Goal: Task Accomplishment & Management: Use online tool/utility

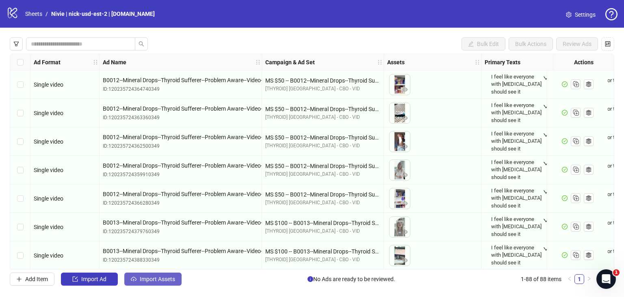
click at [169, 280] on span "Import Assets" at bounding box center [157, 279] width 35 height 7
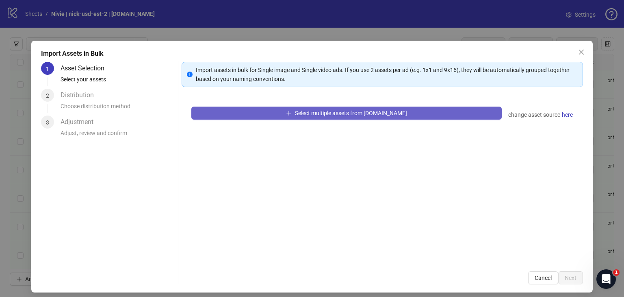
click at [353, 110] on span "Select multiple assets from [DOMAIN_NAME]" at bounding box center [351, 113] width 112 height 7
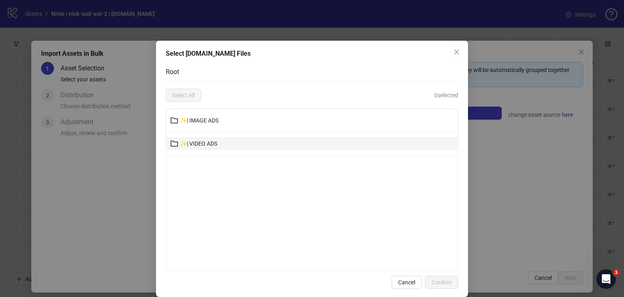
click at [299, 144] on button "✨| VIDEO ADS" at bounding box center [312, 143] width 291 height 13
click at [299, 144] on div at bounding box center [312, 189] width 293 height 163
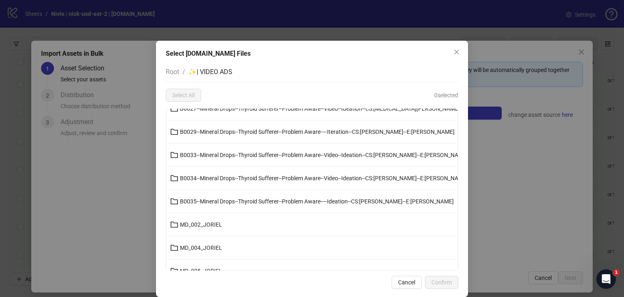
scroll to position [244, 0]
click at [191, 157] on button "B0033--Mineral Drops--Thyroid Sufferer--Problem Aware--Video--Ideation--CS:[PER…" at bounding box center [312, 154] width 291 height 13
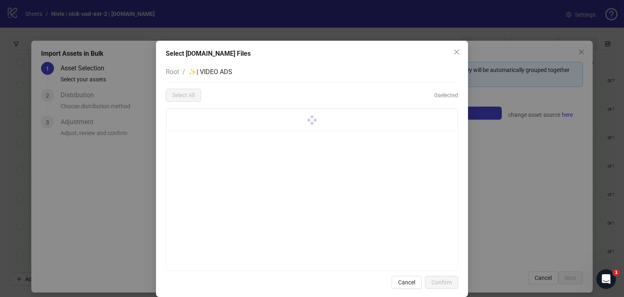
click at [191, 157] on div at bounding box center [312, 189] width 293 height 163
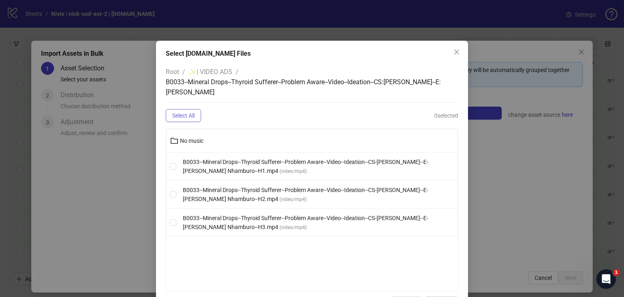
click at [182, 111] on button "Select All" at bounding box center [183, 115] width 35 height 13
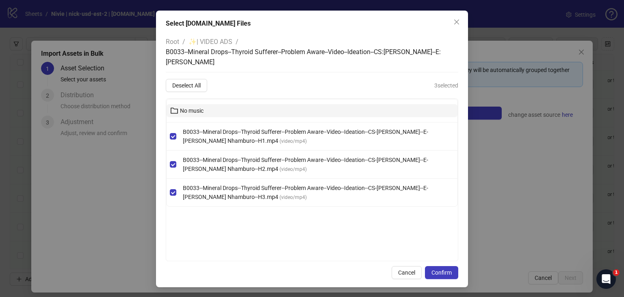
click at [191, 109] on span "No music" at bounding box center [192, 110] width 24 height 7
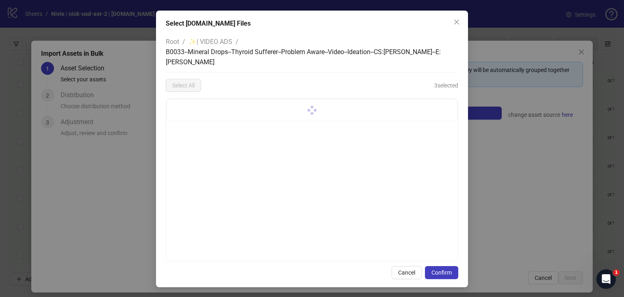
click at [191, 109] on div at bounding box center [312, 110] width 291 height 22
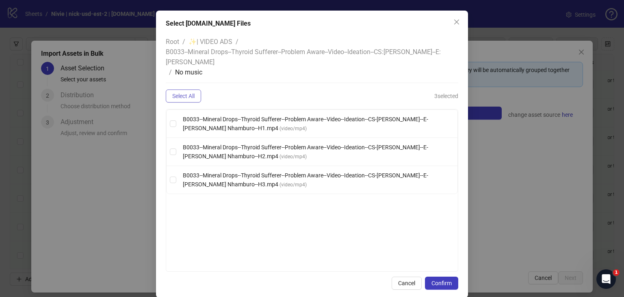
click at [183, 98] on span "Select All" at bounding box center [183, 96] width 22 height 7
click at [454, 22] on icon "close" at bounding box center [457, 22] width 7 height 7
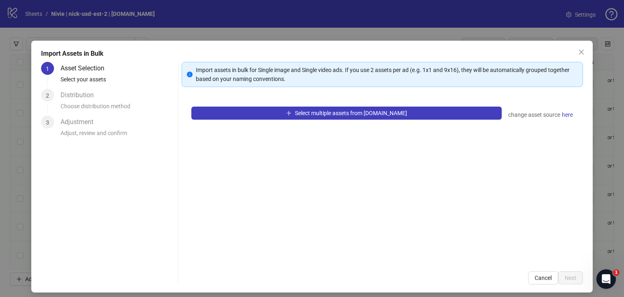
scroll to position [0, 0]
click at [579, 50] on icon "close" at bounding box center [581, 52] width 7 height 7
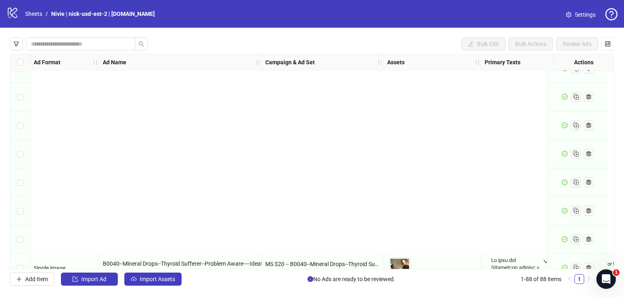
scroll to position [2308, 0]
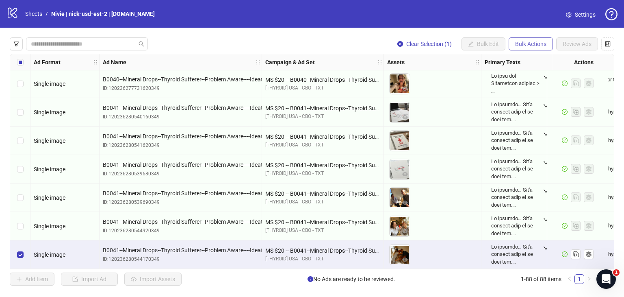
click at [524, 43] on span "Bulk Actions" at bounding box center [530, 44] width 31 height 7
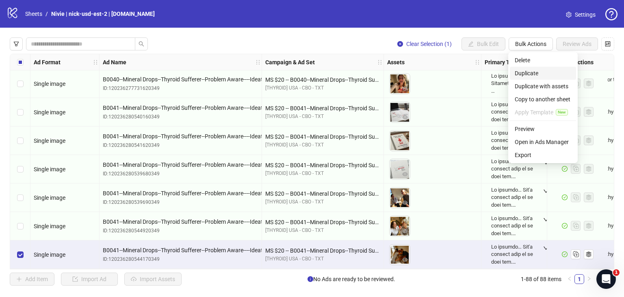
click at [522, 70] on span "Duplicate" at bounding box center [543, 73] width 57 height 9
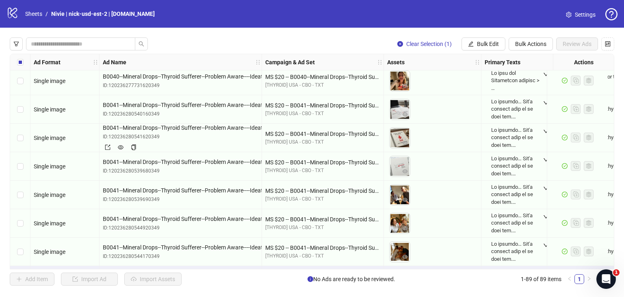
scroll to position [2337, 0]
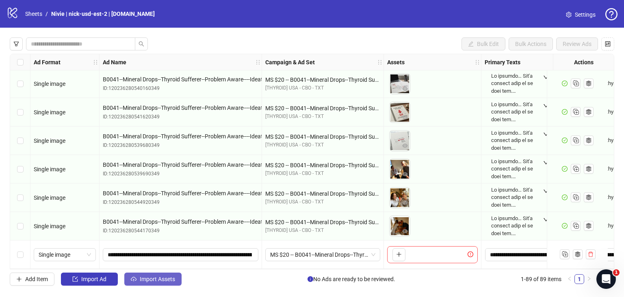
click at [145, 274] on button "Import Assets" at bounding box center [152, 278] width 57 height 13
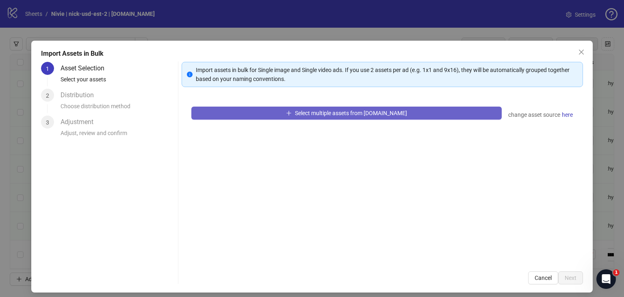
click at [289, 115] on button "Select multiple assets from [DOMAIN_NAME]" at bounding box center [346, 113] width 311 height 13
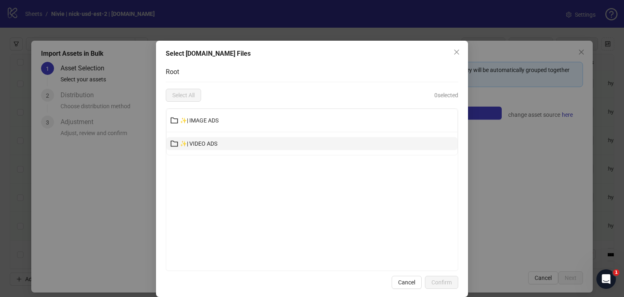
click at [240, 140] on button "✨| VIDEO ADS" at bounding box center [312, 143] width 291 height 13
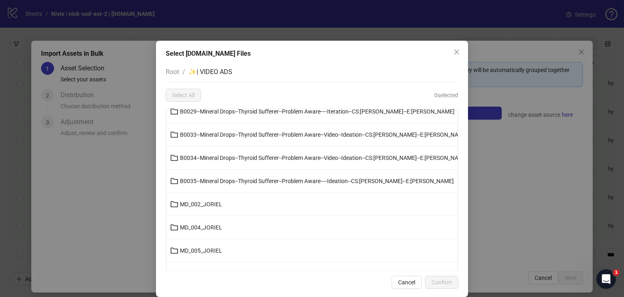
scroll to position [244, 0]
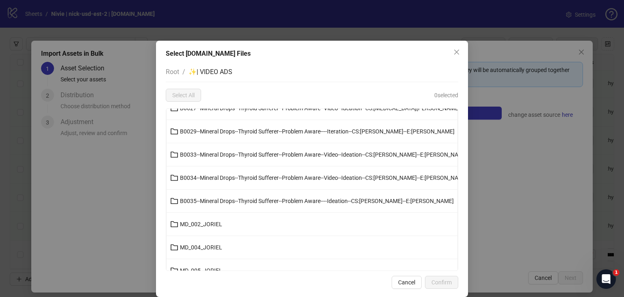
click at [174, 152] on icon "folder" at bounding box center [174, 154] width 8 height 8
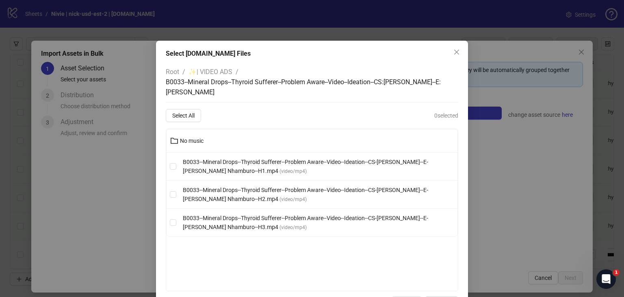
scroll to position [0, 0]
click at [174, 152] on li "B0033--Mineral Drops--Thyroid Sufferer--Problem Aware--Video--Ideation--CS-[PER…" at bounding box center [312, 166] width 291 height 28
click at [174, 112] on span "Select All" at bounding box center [183, 115] width 22 height 7
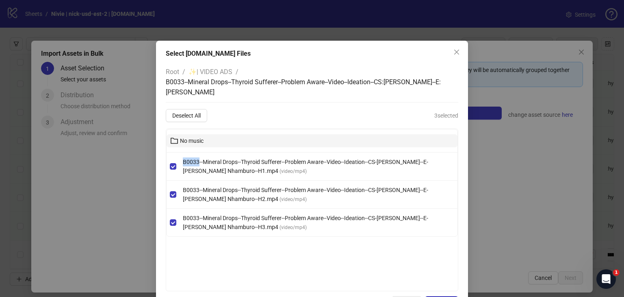
click at [175, 138] on icon "folder" at bounding box center [174, 141] width 8 height 8
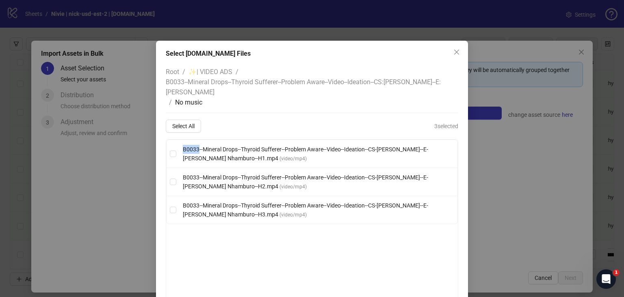
click at [175, 138] on div "Root / ✨| VIDEO ADS / B0033--Mineral Drops--Thyroid Sufferer--Problem Aware--Vi…" at bounding box center [312, 182] width 293 height 240
click at [454, 52] on icon "close" at bounding box center [456, 52] width 5 height 5
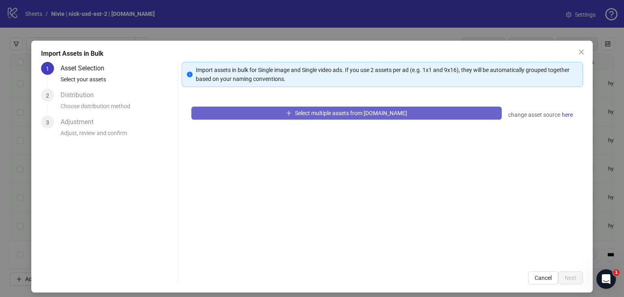
click at [450, 113] on button "Select multiple assets from [DOMAIN_NAME]" at bounding box center [346, 113] width 311 height 13
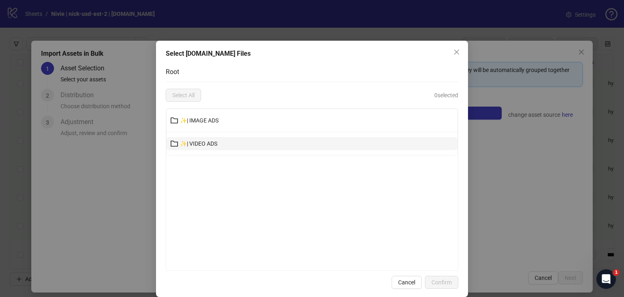
click at [222, 146] on button "✨| VIDEO ADS" at bounding box center [312, 143] width 291 height 13
click at [217, 146] on span "✨| VIDEO ADS" at bounding box center [198, 143] width 37 height 7
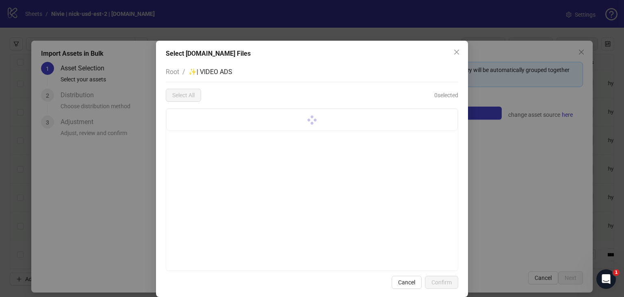
click at [211, 71] on span "✨| VIDEO ADS" at bounding box center [211, 72] width 44 height 8
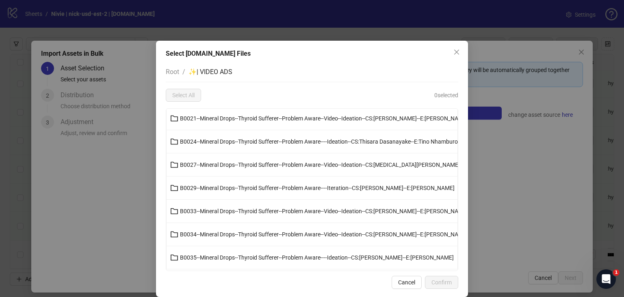
scroll to position [203, 0]
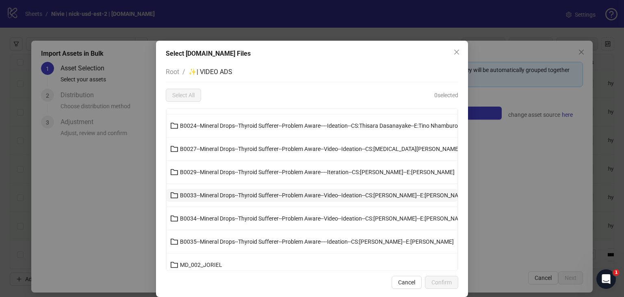
click at [176, 193] on icon "folder" at bounding box center [174, 195] width 8 height 8
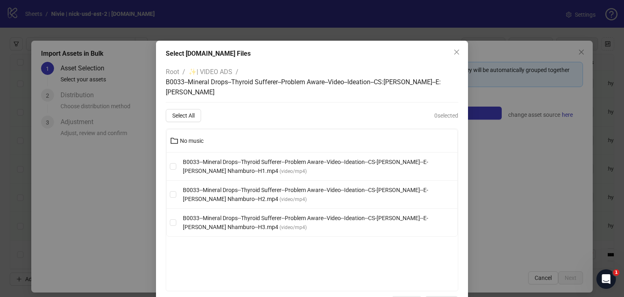
scroll to position [0, 0]
click at [183, 113] on span "Select All" at bounding box center [183, 115] width 22 height 7
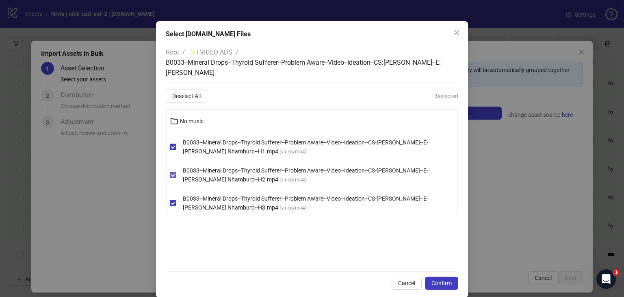
scroll to position [30, 0]
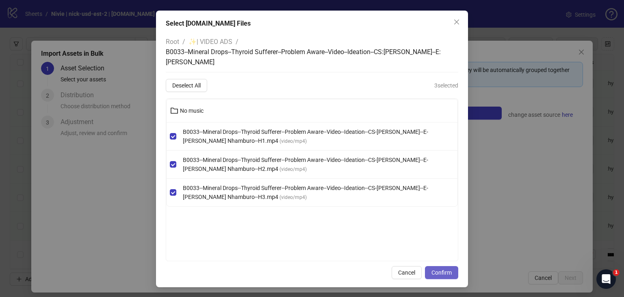
click at [433, 269] on span "Confirm" at bounding box center [442, 272] width 20 height 7
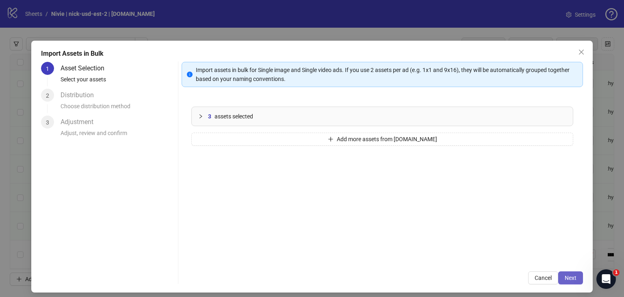
click at [571, 278] on button "Next" at bounding box center [571, 277] width 25 height 13
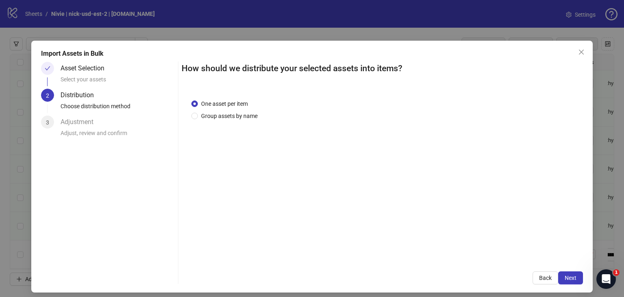
click at [571, 278] on button "Next" at bounding box center [571, 277] width 25 height 13
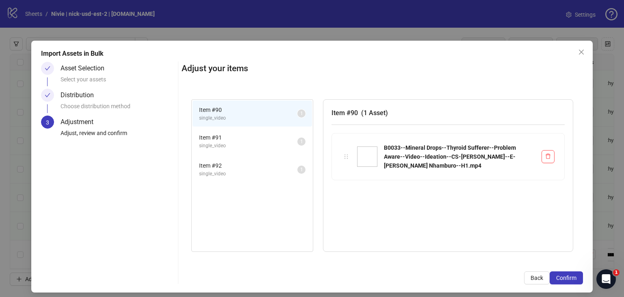
click at [571, 278] on button "Confirm" at bounding box center [566, 277] width 33 height 13
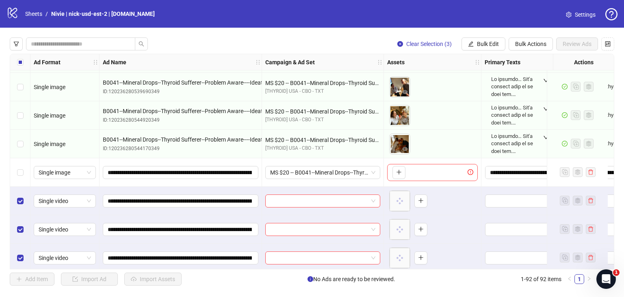
scroll to position [2422, 0]
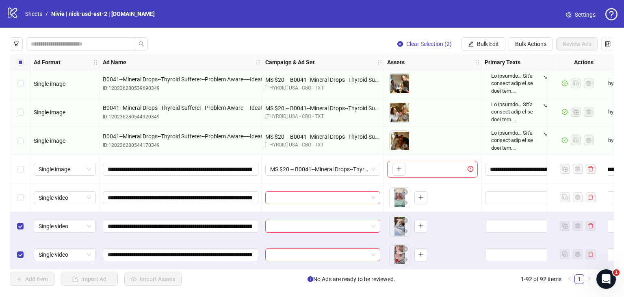
click at [17, 217] on div "Select row 91" at bounding box center [20, 226] width 20 height 28
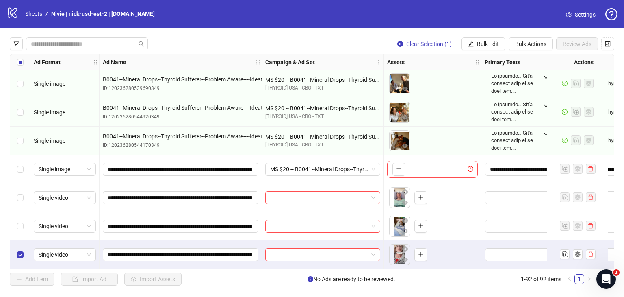
click at [20, 246] on div "Select row 92" at bounding box center [20, 254] width 20 height 28
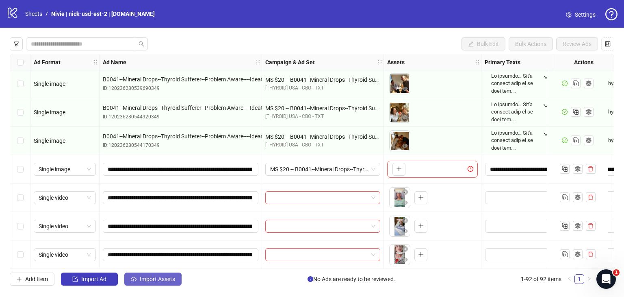
click at [154, 280] on span "Import Assets" at bounding box center [157, 279] width 35 height 7
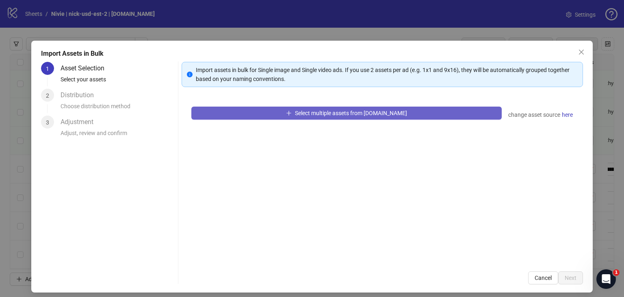
click at [311, 115] on span "Select multiple assets from [DOMAIN_NAME]" at bounding box center [351, 113] width 112 height 7
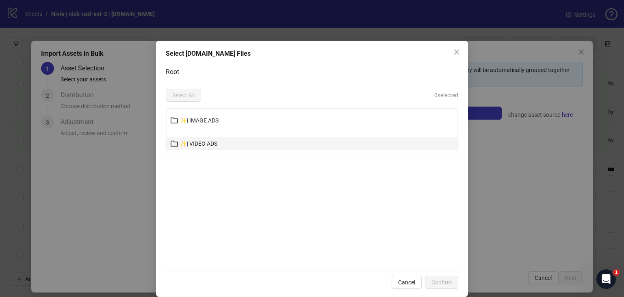
click at [218, 147] on button "✨| VIDEO ADS" at bounding box center [312, 143] width 291 height 13
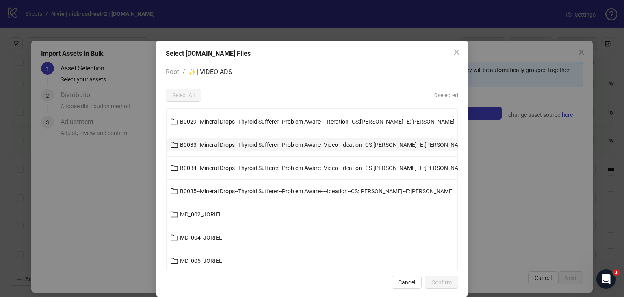
scroll to position [244, 0]
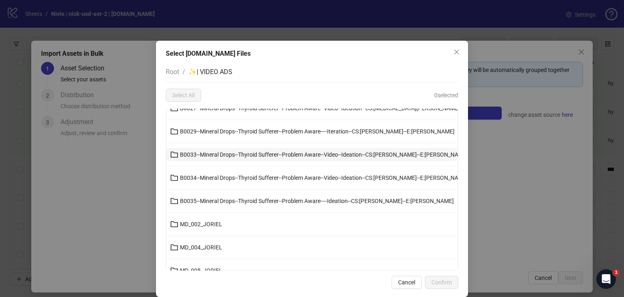
click at [234, 159] on button "B0033--Mineral Drops--Thyroid Sufferer--Problem Aware--Video--Ideation--CS:[PER…" at bounding box center [312, 154] width 291 height 13
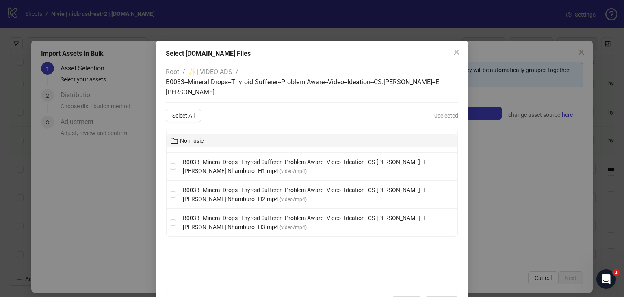
click at [180, 143] on span "No music" at bounding box center [192, 140] width 24 height 7
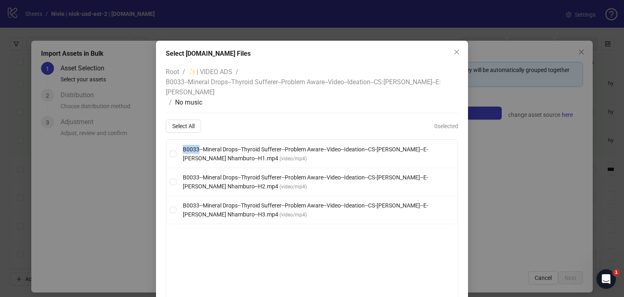
click at [180, 143] on li "B0033--Mineral Drops--Thyroid Sufferer--Problem Aware--Video--Ideation--CS-[PER…" at bounding box center [312, 154] width 291 height 28
click at [179, 121] on button "Select All" at bounding box center [183, 126] width 35 height 13
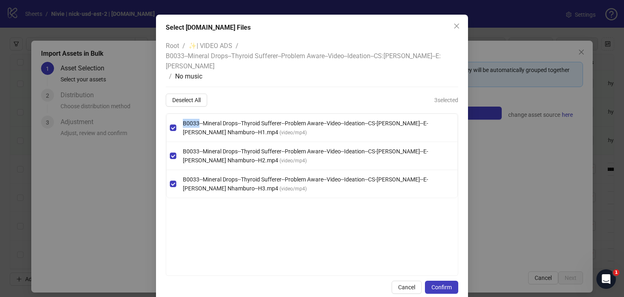
scroll to position [41, 0]
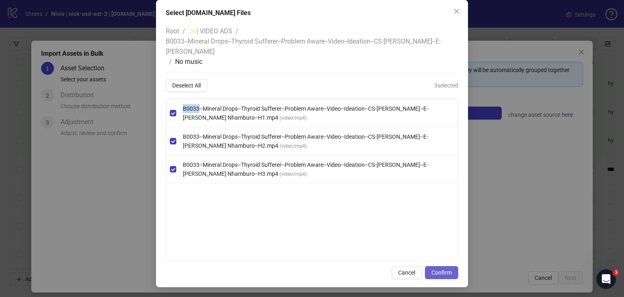
click at [443, 273] on span "Confirm" at bounding box center [442, 272] width 20 height 7
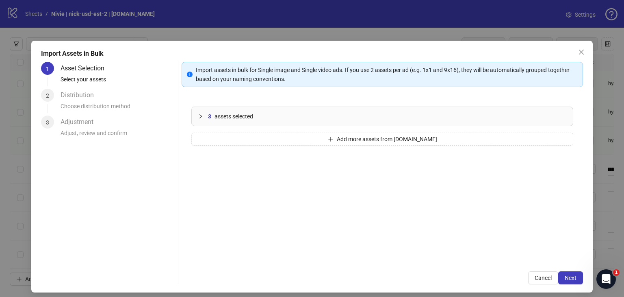
scroll to position [0, 0]
click at [565, 278] on span "Next" at bounding box center [571, 277] width 12 height 7
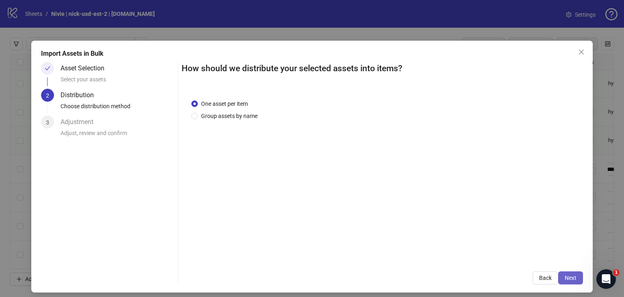
click at [567, 274] on span "Next" at bounding box center [571, 277] width 12 height 7
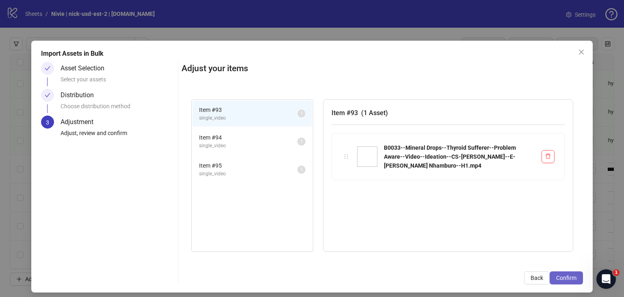
click at [567, 279] on span "Confirm" at bounding box center [566, 277] width 20 height 7
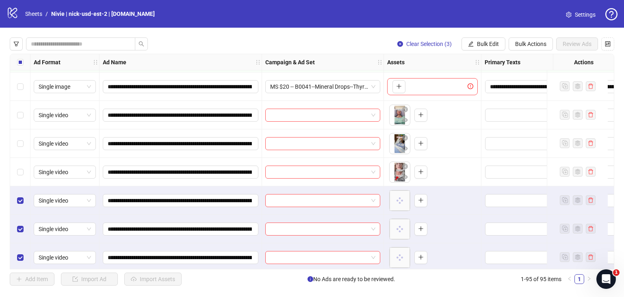
scroll to position [2508, 0]
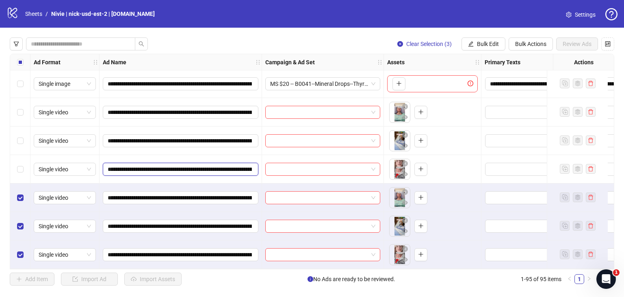
click at [215, 166] on input "**********" at bounding box center [180, 169] width 144 height 9
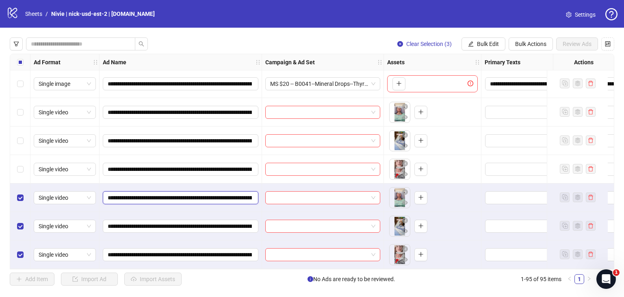
click at [236, 193] on input "**********" at bounding box center [180, 197] width 144 height 9
click at [489, 46] on span "Bulk Edit" at bounding box center [488, 44] width 22 height 7
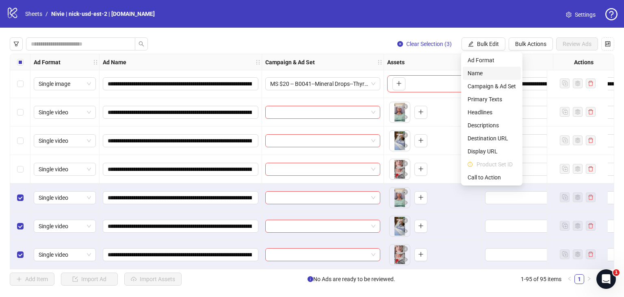
click at [483, 71] on span "Name" at bounding box center [492, 73] width 48 height 9
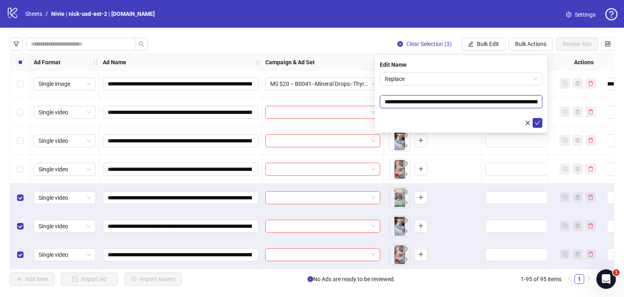
click at [486, 102] on input "**********" at bounding box center [461, 101] width 163 height 13
paste input "*********"
type input "**********"
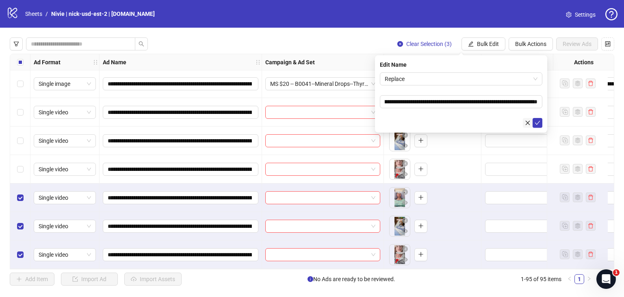
click at [528, 123] on icon "close" at bounding box center [528, 123] width 6 height 6
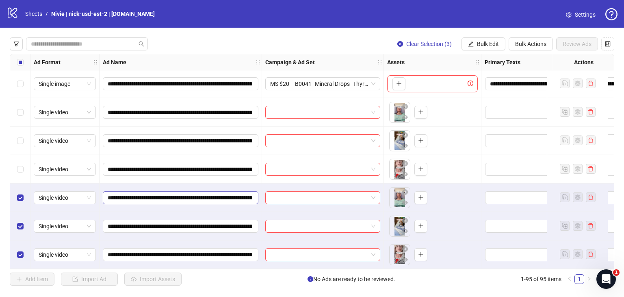
click at [198, 200] on span "**********" at bounding box center [181, 197] width 156 height 13
paste input "*********"
type input "**********"
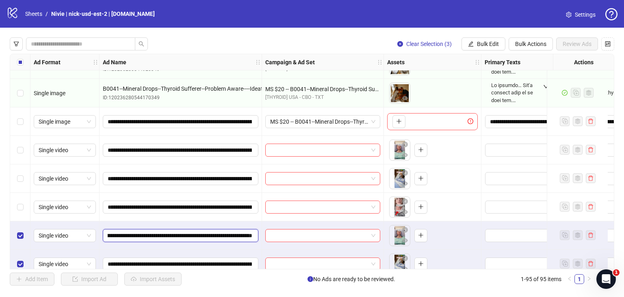
scroll to position [2508, 0]
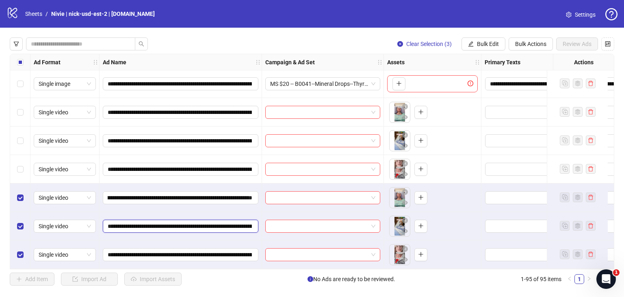
click at [227, 224] on input "**********" at bounding box center [180, 226] width 144 height 9
paste input "*********"
type input "**********"
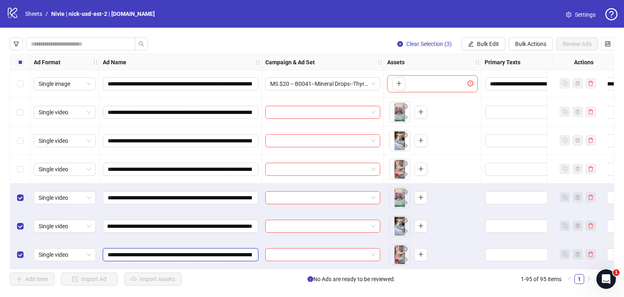
click at [243, 252] on input "**********" at bounding box center [180, 254] width 144 height 9
paste input "*********"
type input "**********"
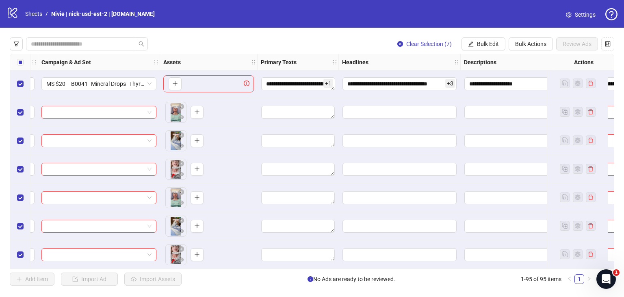
scroll to position [2508, 230]
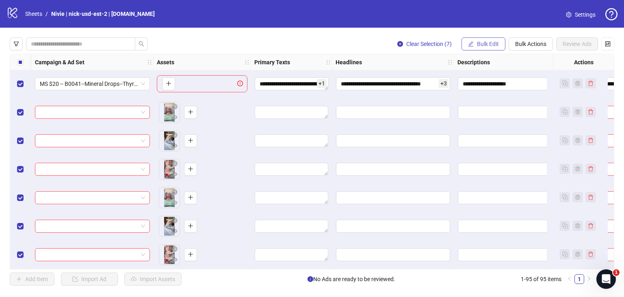
click at [483, 42] on span "Bulk Edit" at bounding box center [488, 44] width 22 height 7
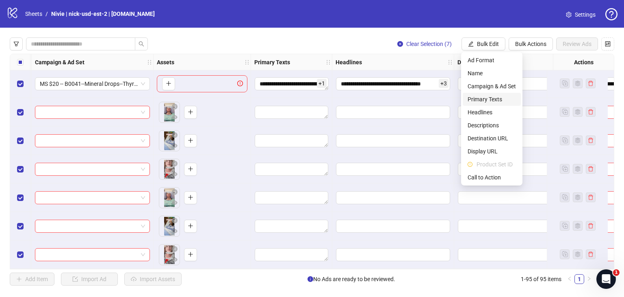
click at [493, 98] on span "Primary Texts" at bounding box center [492, 99] width 48 height 9
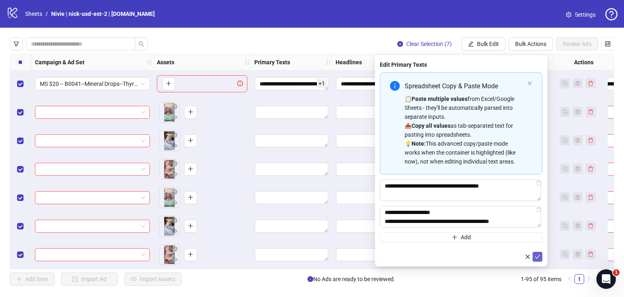
click at [538, 258] on icon "check" at bounding box center [538, 257] width 6 height 6
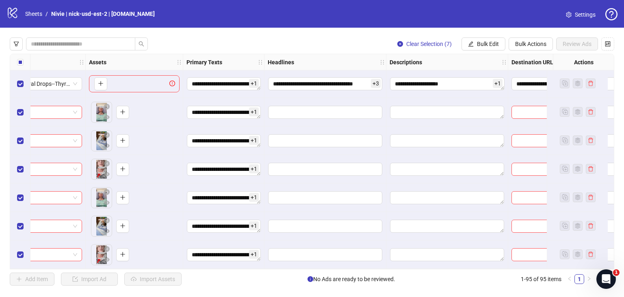
scroll to position [2508, 315]
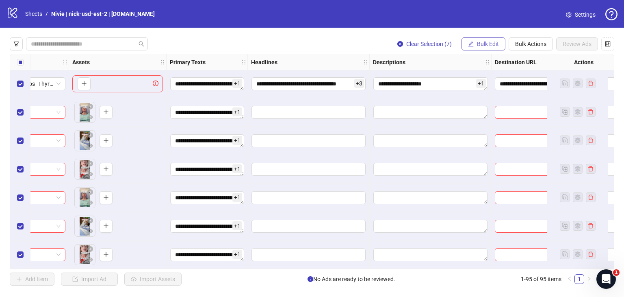
click at [490, 44] on span "Bulk Edit" at bounding box center [488, 44] width 22 height 7
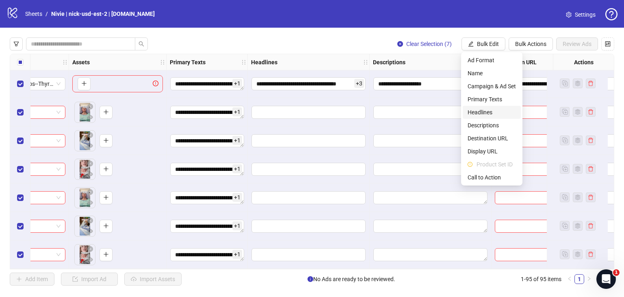
click at [491, 113] on span "Headlines" at bounding box center [492, 112] width 48 height 9
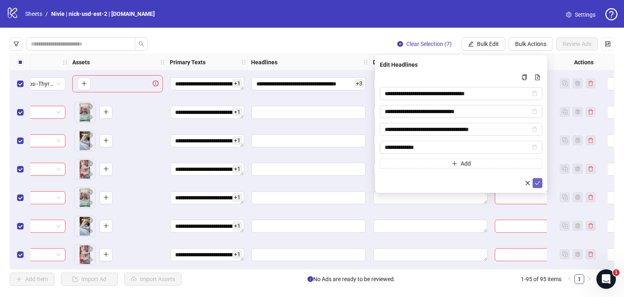
click at [537, 180] on icon "check" at bounding box center [538, 183] width 6 height 6
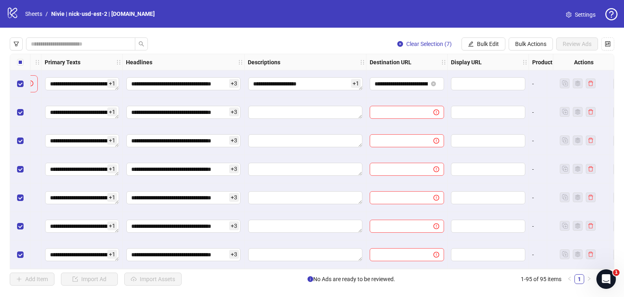
scroll to position [2508, 465]
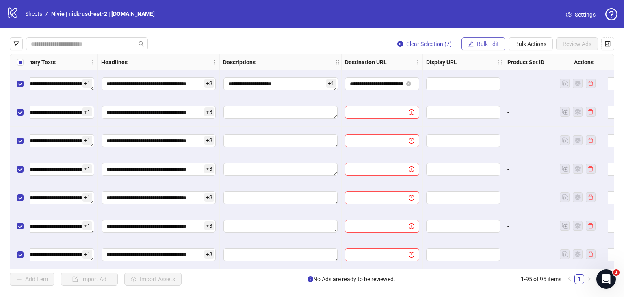
click at [495, 39] on button "Bulk Edit" at bounding box center [484, 43] width 44 height 13
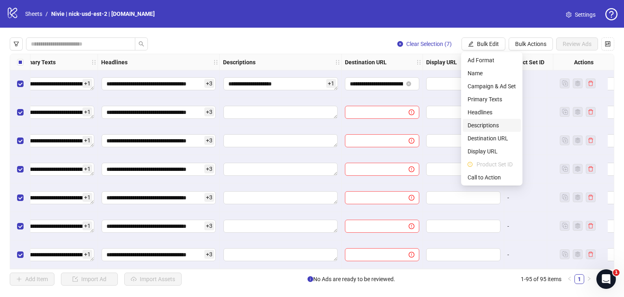
click at [493, 122] on span "Descriptions" at bounding box center [492, 125] width 48 height 9
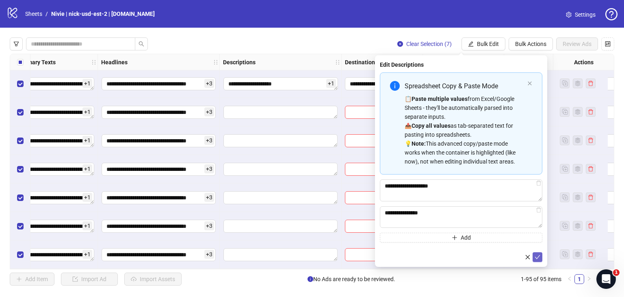
click at [537, 258] on icon "check" at bounding box center [537, 257] width 5 height 4
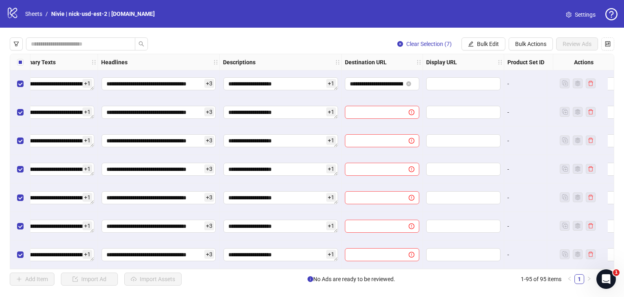
scroll to position [2508, 534]
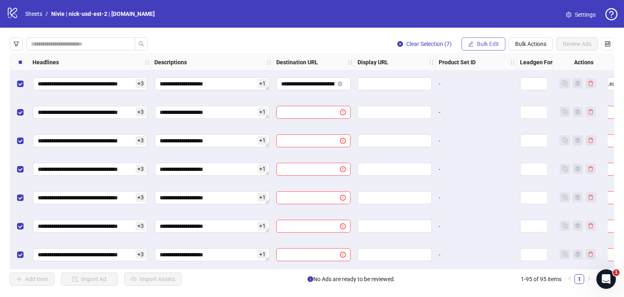
click at [472, 43] on icon "edit" at bounding box center [471, 43] width 5 height 5
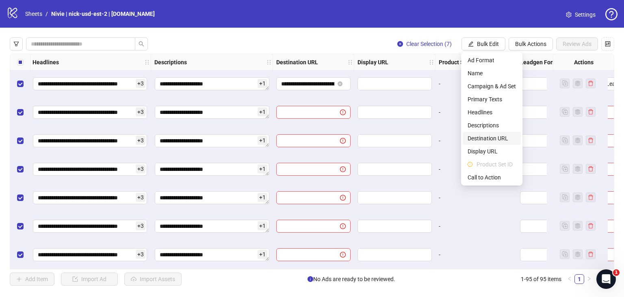
click at [485, 139] on span "Destination URL" at bounding box center [492, 138] width 48 height 9
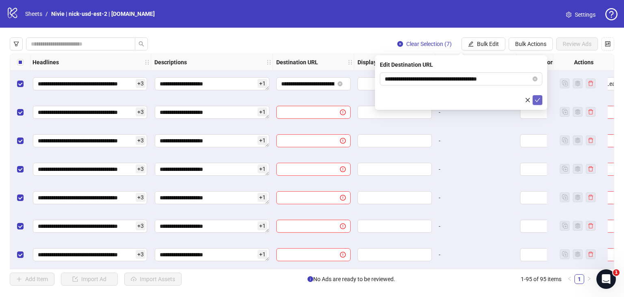
click at [538, 97] on icon "check" at bounding box center [538, 100] width 6 height 6
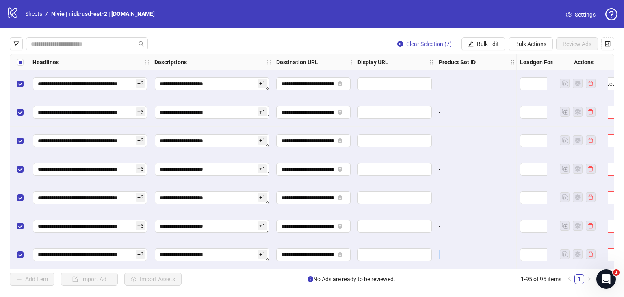
drag, startPoint x: 435, startPoint y: 262, endPoint x: 441, endPoint y: 261, distance: 6.5
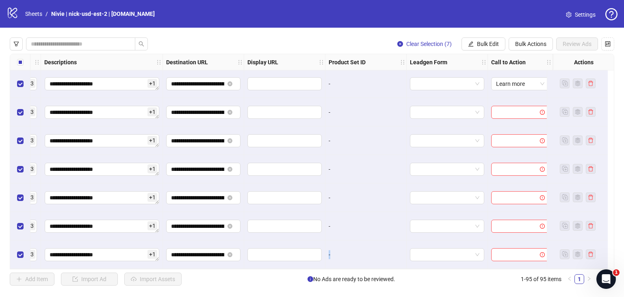
scroll to position [2508, 650]
click at [491, 43] on span "Bulk Edit" at bounding box center [488, 44] width 22 height 7
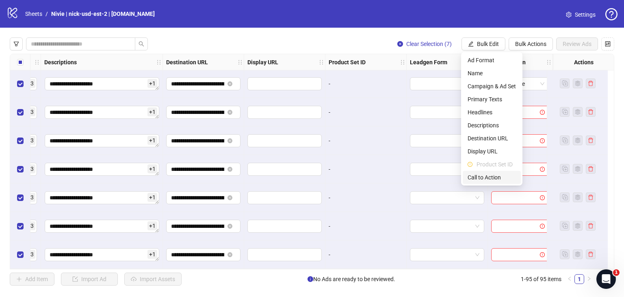
click at [491, 178] on span "Call to Action" at bounding box center [492, 177] width 48 height 9
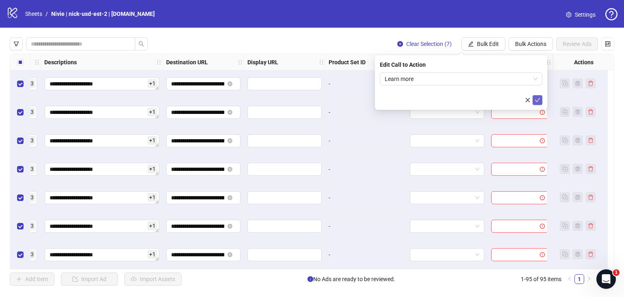
click at [535, 100] on icon "check" at bounding box center [538, 100] width 6 height 6
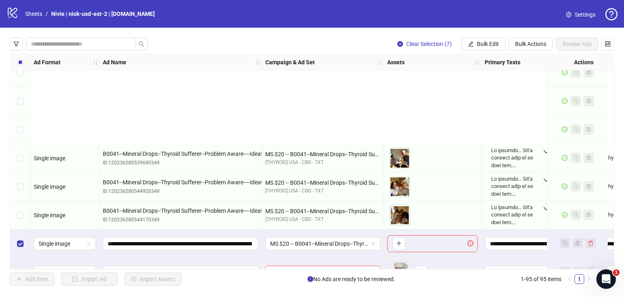
scroll to position [2467, 0]
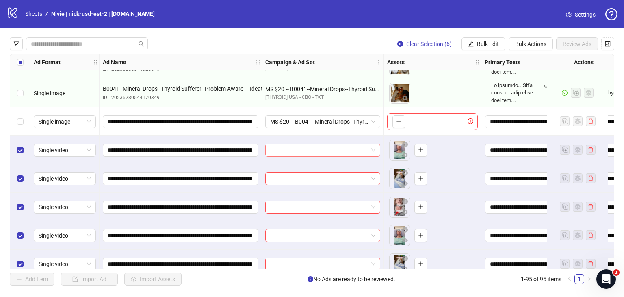
click at [356, 148] on input "search" at bounding box center [319, 150] width 98 height 12
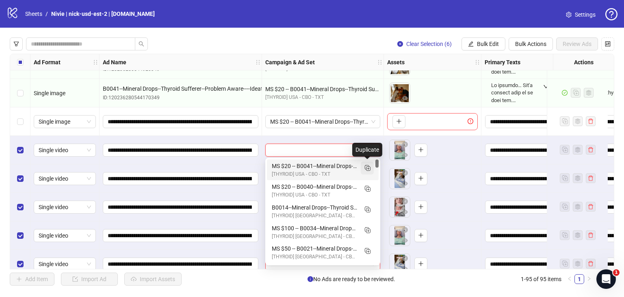
click at [369, 170] on icon "Duplicate" at bounding box center [367, 167] width 8 height 8
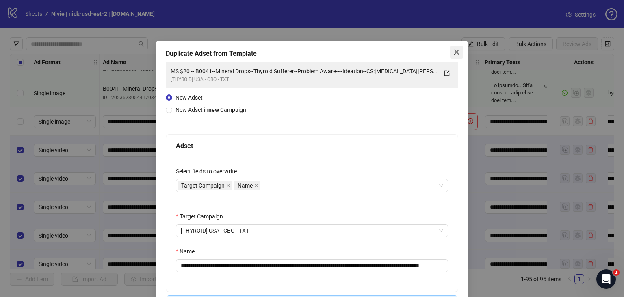
click at [455, 49] on icon "close" at bounding box center [457, 52] width 7 height 7
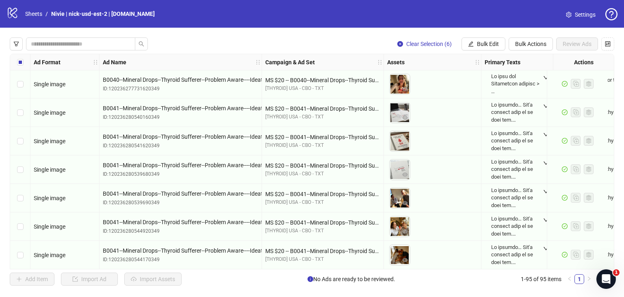
scroll to position [2345, 0]
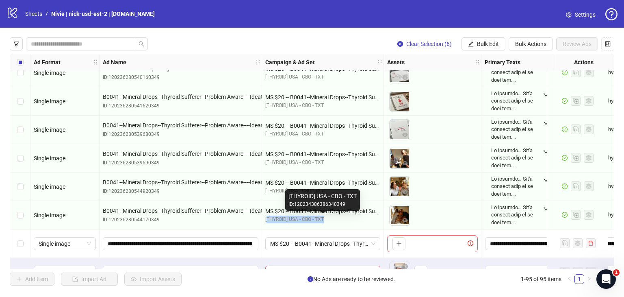
copy div "THYROID] [GEOGRAPHIC_DATA] - CBO - TXT"
drag, startPoint x: 266, startPoint y: 219, endPoint x: 336, endPoint y: 218, distance: 69.9
click at [336, 218] on div "[THYROID] USA - CBO - TXT" at bounding box center [322, 219] width 115 height 8
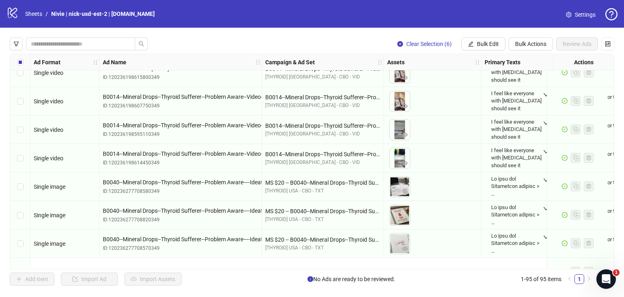
scroll to position [2020, 0]
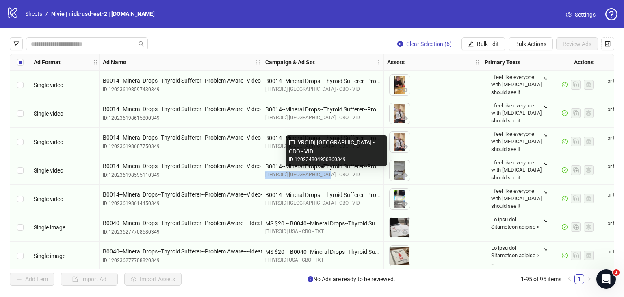
copy div "[THYROID] [GEOGRAPHIC_DATA] - CBO - VID"
drag, startPoint x: 265, startPoint y: 174, endPoint x: 330, endPoint y: 178, distance: 65.5
click at [330, 178] on div "B0014--Mineral Drops--Thyroid Sufferer--Problem Aware----Ideation--CS:Thisara D…" at bounding box center [323, 170] width 122 height 28
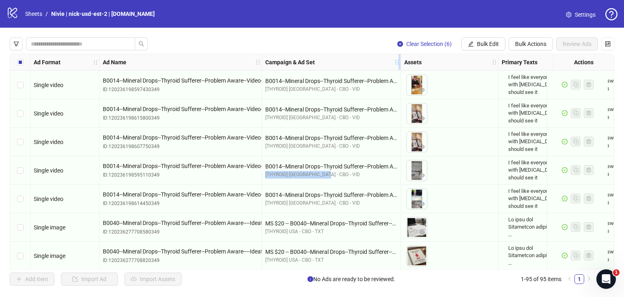
drag, startPoint x: 379, startPoint y: 60, endPoint x: 396, endPoint y: 61, distance: 17.1
click at [396, 61] on icon "holder" at bounding box center [397, 62] width 6 height 6
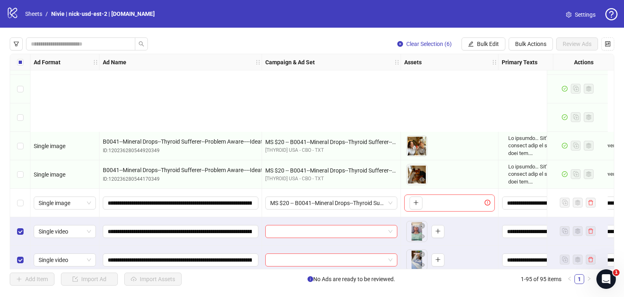
scroll to position [2508, 0]
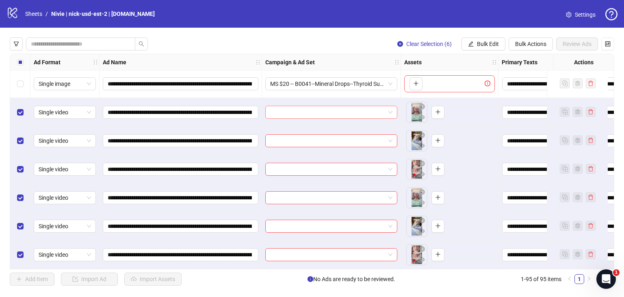
click at [364, 111] on input "search" at bounding box center [327, 112] width 115 height 12
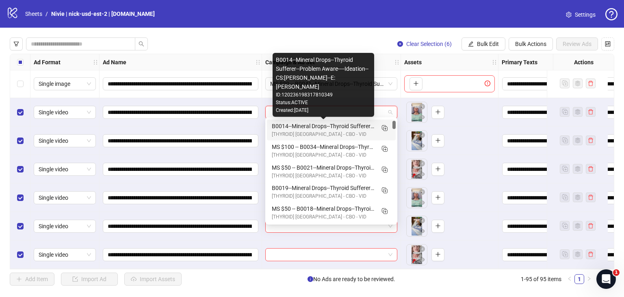
scroll to position [81, 0]
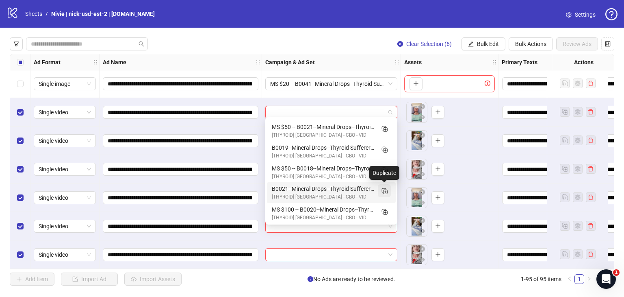
click at [384, 189] on rect "Duplicate" at bounding box center [386, 191] width 4 height 4
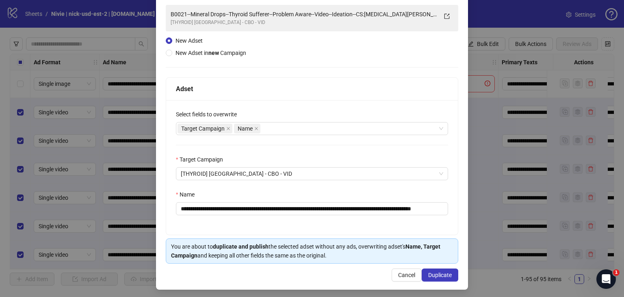
scroll to position [59, 0]
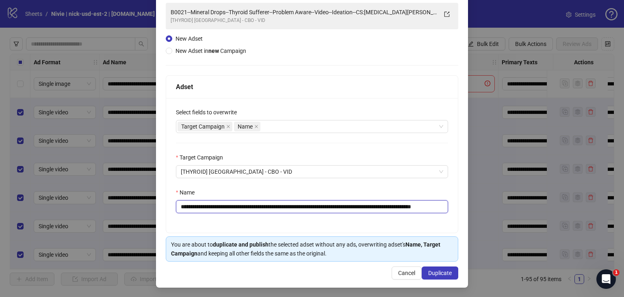
click at [267, 202] on input "**********" at bounding box center [312, 206] width 272 height 13
paste input "text"
click at [317, 208] on input "**********" at bounding box center [311, 206] width 270 height 13
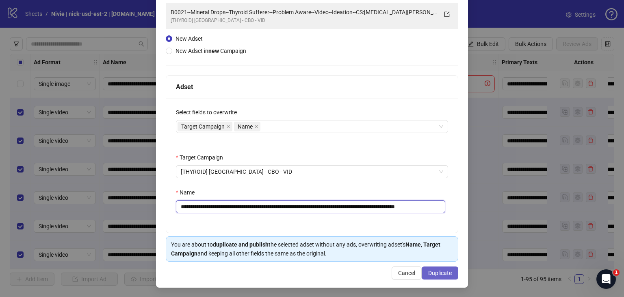
type input "**********"
click at [447, 272] on button "Duplicate" at bounding box center [440, 272] width 37 height 13
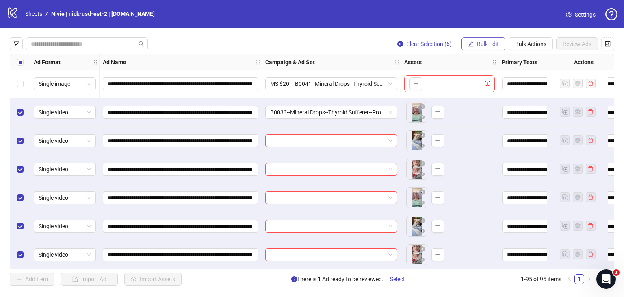
click at [489, 46] on span "Bulk Edit" at bounding box center [488, 44] width 22 height 7
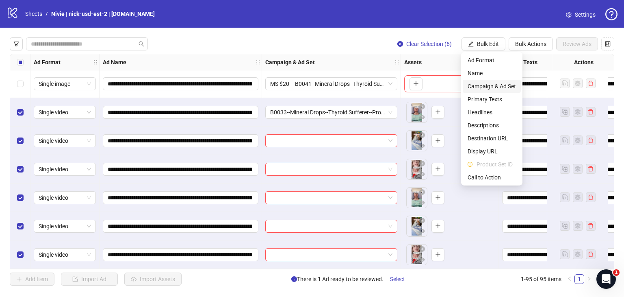
click at [497, 83] on span "Campaign & Ad Set" at bounding box center [492, 86] width 48 height 9
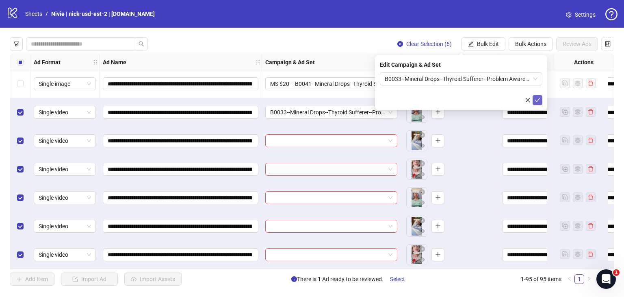
click at [537, 100] on icon "check" at bounding box center [538, 100] width 6 height 6
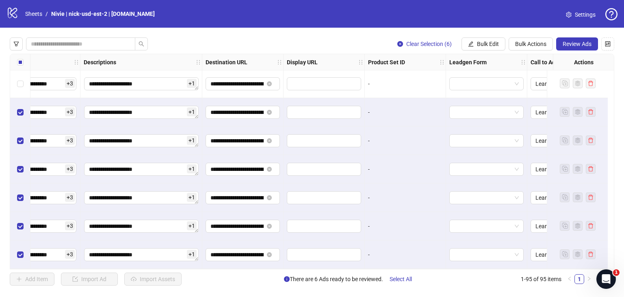
scroll to position [2508, 667]
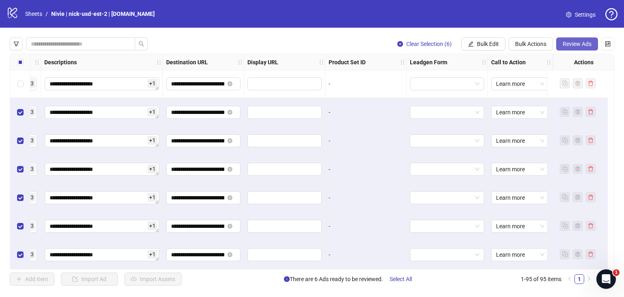
click at [574, 43] on span "Review Ads" at bounding box center [577, 44] width 29 height 7
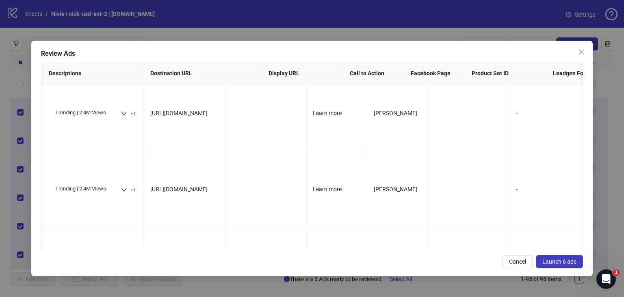
scroll to position [0, 0]
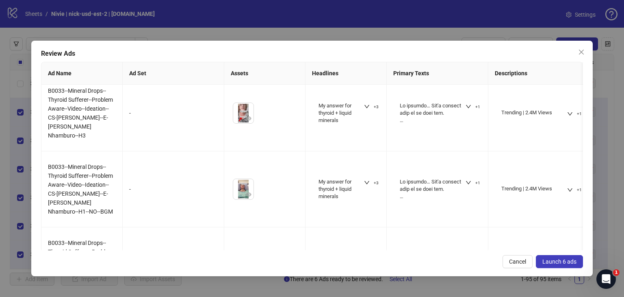
click at [569, 260] on span "Launch 6 ads" at bounding box center [560, 261] width 34 height 7
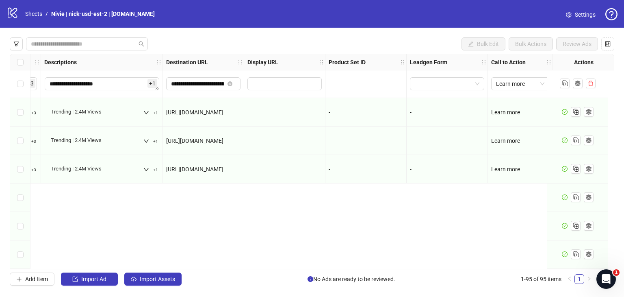
scroll to position [2386, 667]
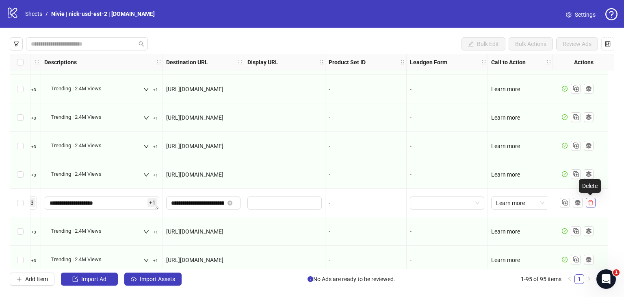
click at [589, 204] on icon "delete" at bounding box center [591, 202] width 5 height 5
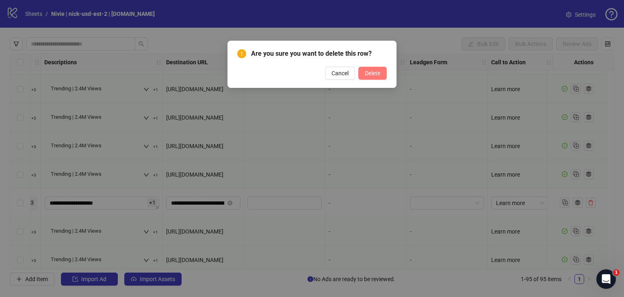
click at [373, 75] on span "Delete" at bounding box center [372, 73] width 15 height 7
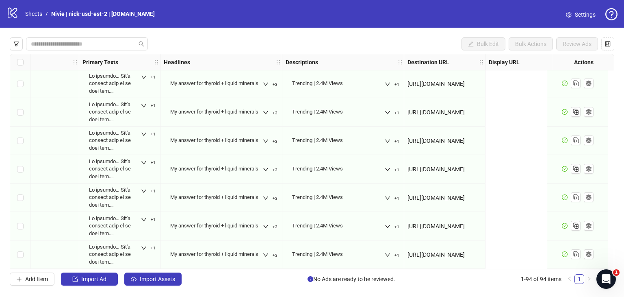
scroll to position [2479, 0]
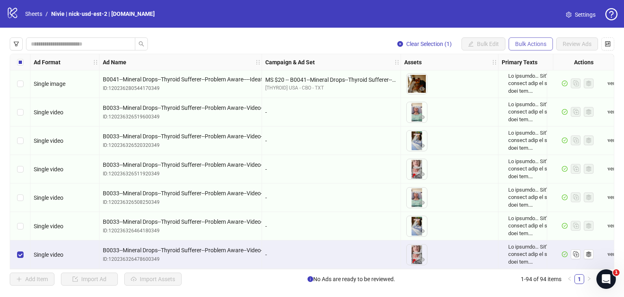
click at [530, 41] on span "Bulk Actions" at bounding box center [530, 44] width 31 height 7
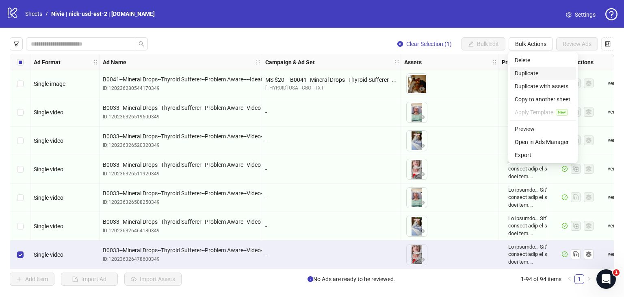
click at [527, 71] on span "Duplicate" at bounding box center [543, 73] width 57 height 9
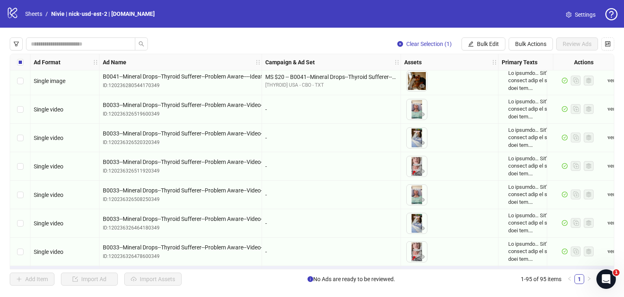
scroll to position [2508, 0]
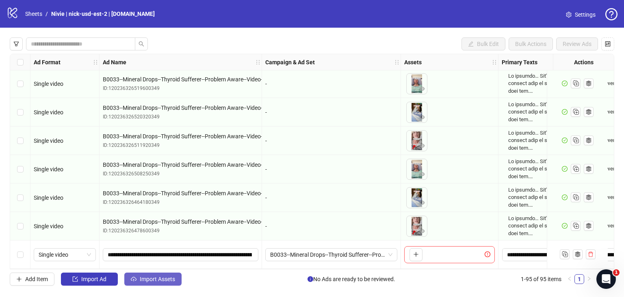
click at [141, 276] on span "Import Assets" at bounding box center [157, 279] width 35 height 7
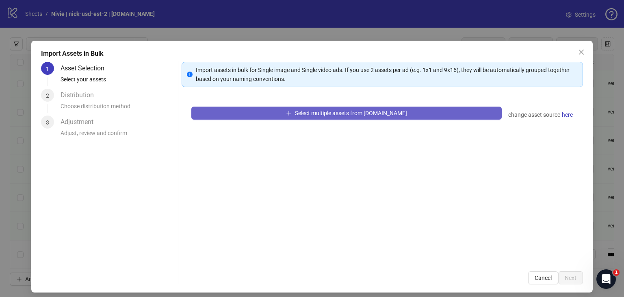
click at [328, 114] on span "Select multiple assets from [DOMAIN_NAME]" at bounding box center [351, 113] width 112 height 7
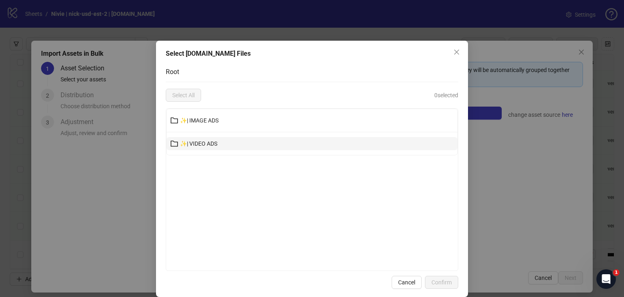
click at [274, 145] on button "✨| VIDEO ADS" at bounding box center [312, 143] width 291 height 13
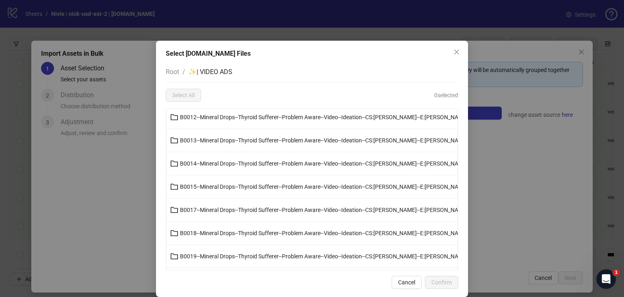
scroll to position [0, 0]
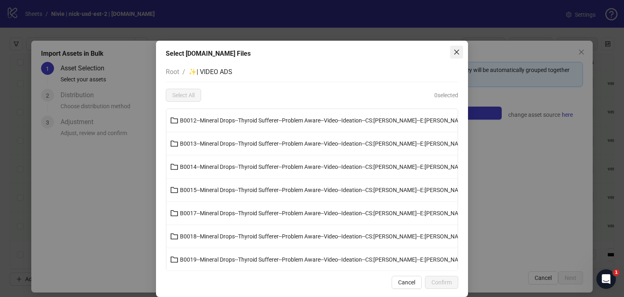
click at [456, 53] on span "Close" at bounding box center [456, 52] width 13 height 7
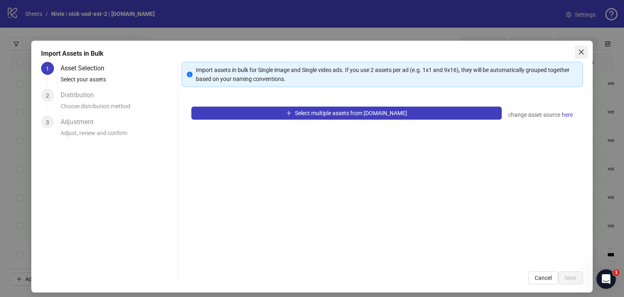
click at [578, 51] on icon "close" at bounding box center [581, 52] width 7 height 7
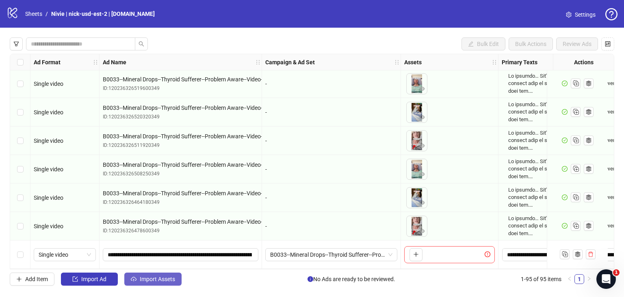
click at [154, 276] on span "Import Assets" at bounding box center [157, 279] width 35 height 7
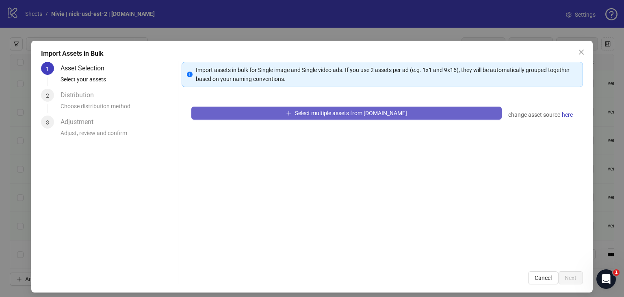
click at [323, 117] on button "Select multiple assets from [DOMAIN_NAME]" at bounding box center [346, 113] width 311 height 13
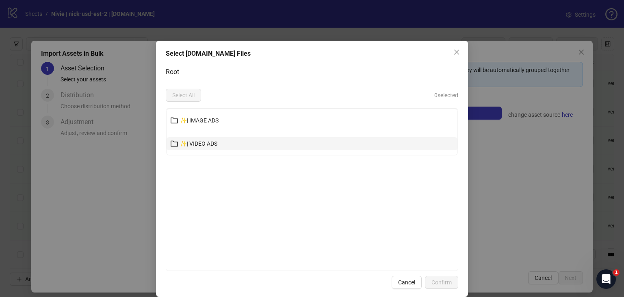
click at [265, 145] on button "✨| VIDEO ADS" at bounding box center [312, 143] width 291 height 13
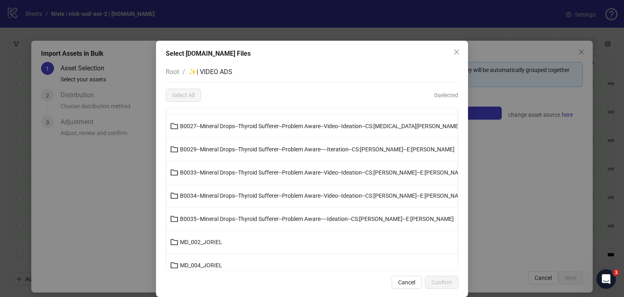
scroll to position [203, 0]
click at [215, 69] on span "✨| VIDEO ADS" at bounding box center [211, 72] width 44 height 8
click at [174, 70] on span "Root" at bounding box center [172, 72] width 13 height 8
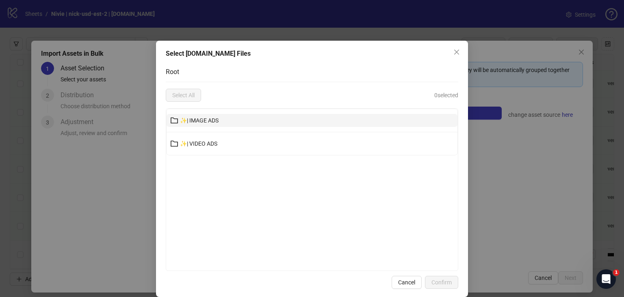
click at [210, 121] on span "✨| IMAGE ADS" at bounding box center [199, 120] width 39 height 7
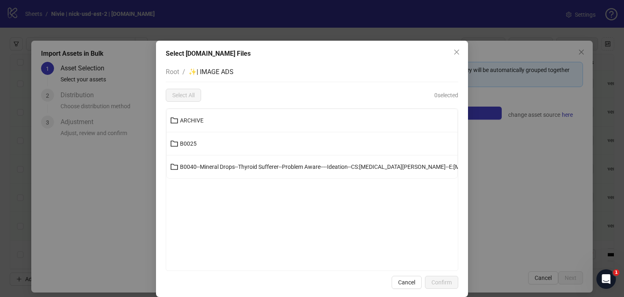
click at [166, 72] on span "Root" at bounding box center [172, 72] width 13 height 8
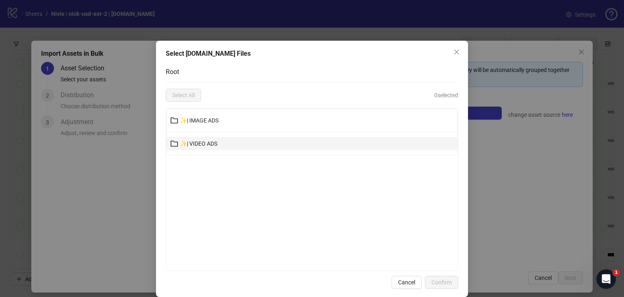
click at [206, 145] on span "✨| VIDEO ADS" at bounding box center [198, 143] width 37 height 7
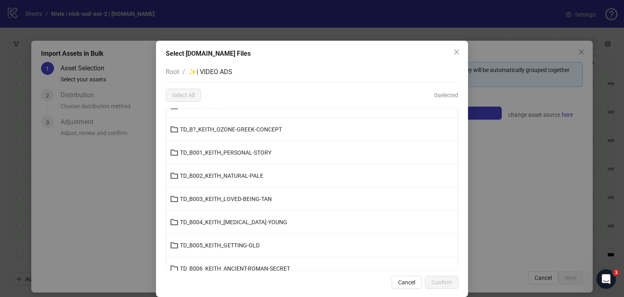
scroll to position [935, 0]
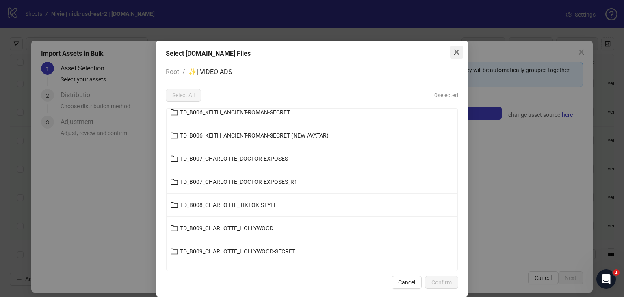
click at [454, 53] on icon "close" at bounding box center [457, 52] width 7 height 7
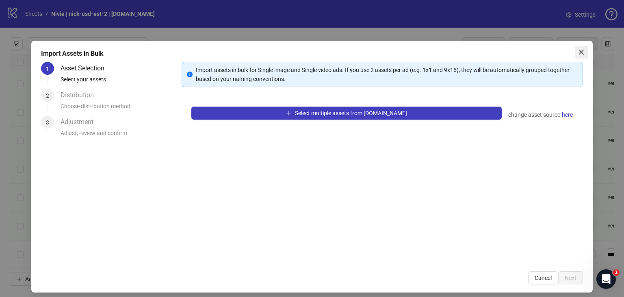
click at [578, 49] on icon "close" at bounding box center [581, 52] width 7 height 7
